Goal: Obtain resource: Download file/media

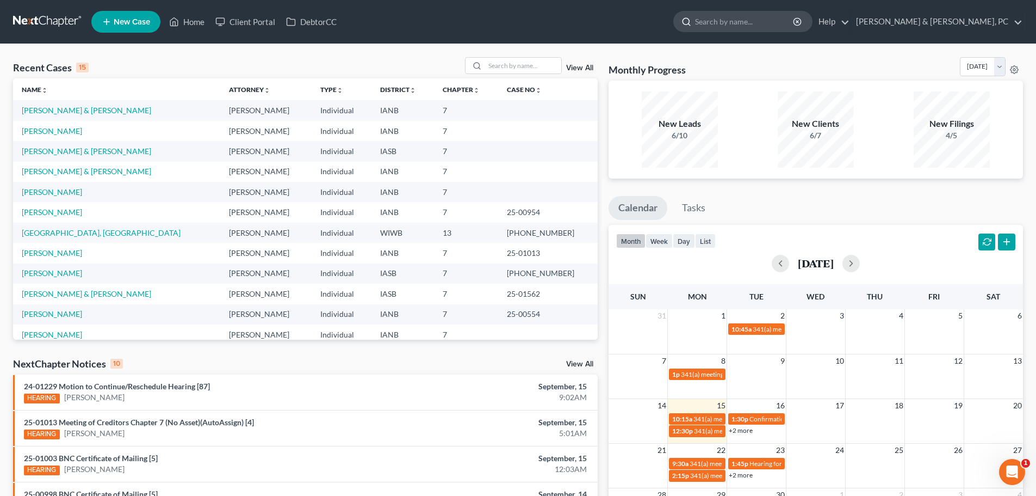
click at [779, 27] on input "search" at bounding box center [745, 21] width 100 height 20
type input "C"
type input "[PERSON_NAME]"
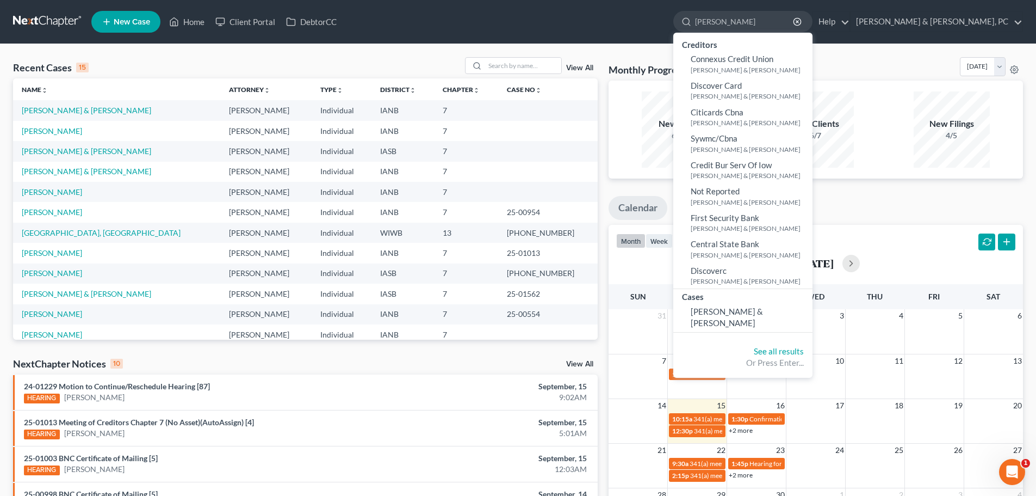
drag, startPoint x: 805, startPoint y: 24, endPoint x: 663, endPoint y: 9, distance: 142.8
click at [663, 9] on ul "New Case Home Client Portal DebtorCC [PERSON_NAME] - No Result - Creditors Conn…" at bounding box center [557, 22] width 932 height 28
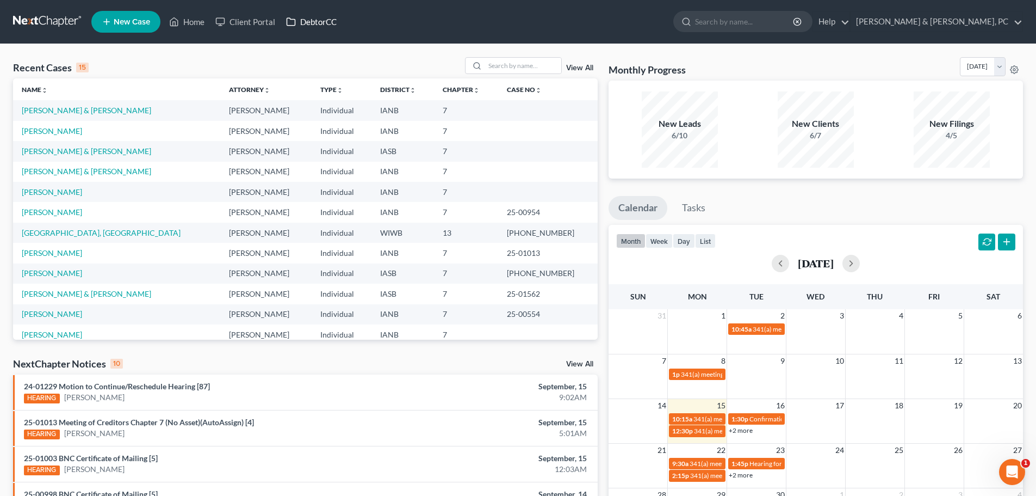
click at [332, 17] on link "DebtorCC" at bounding box center [311, 22] width 61 height 20
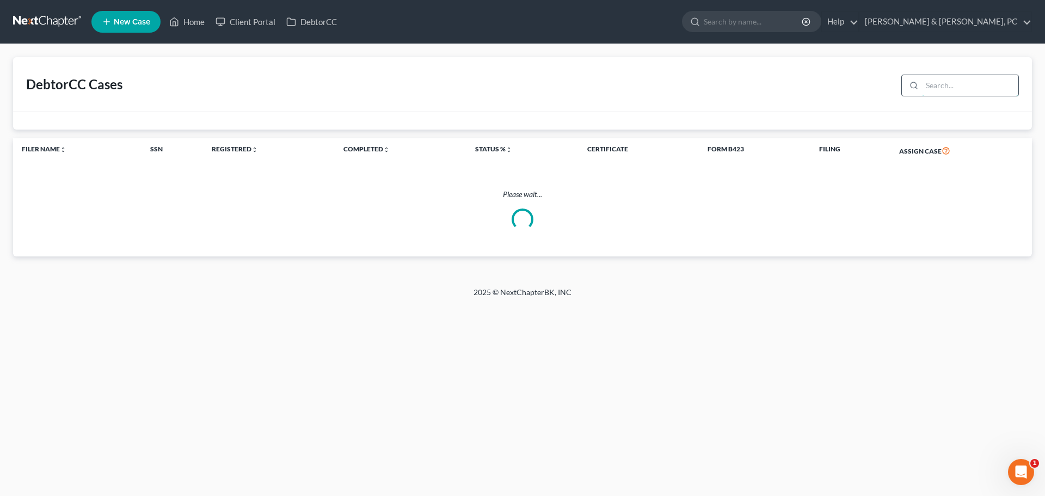
click at [929, 92] on input "search" at bounding box center [970, 85] width 96 height 21
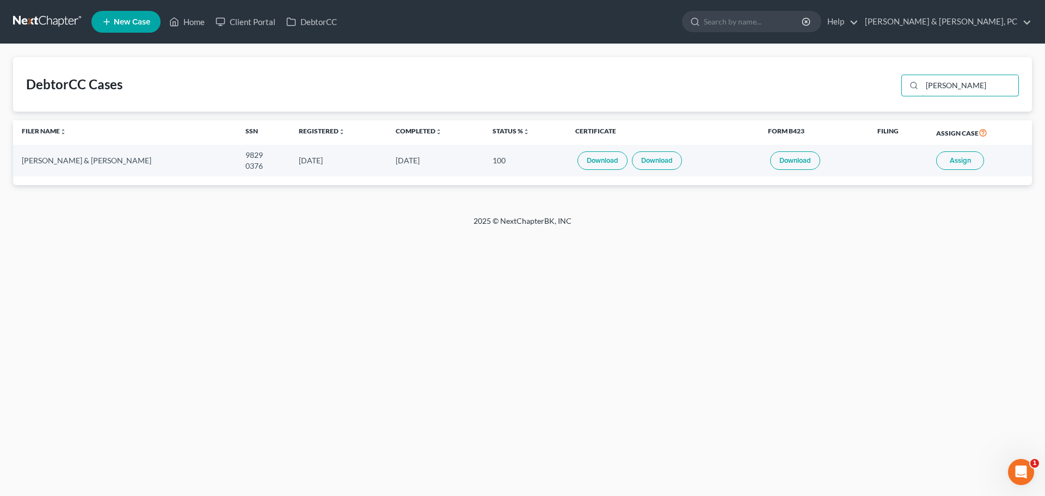
type input "[PERSON_NAME]"
click at [600, 163] on link "Download" at bounding box center [602, 160] width 50 height 18
click at [634, 158] on link "Download" at bounding box center [657, 160] width 50 height 18
